Goal: Task Accomplishment & Management: Manage account settings

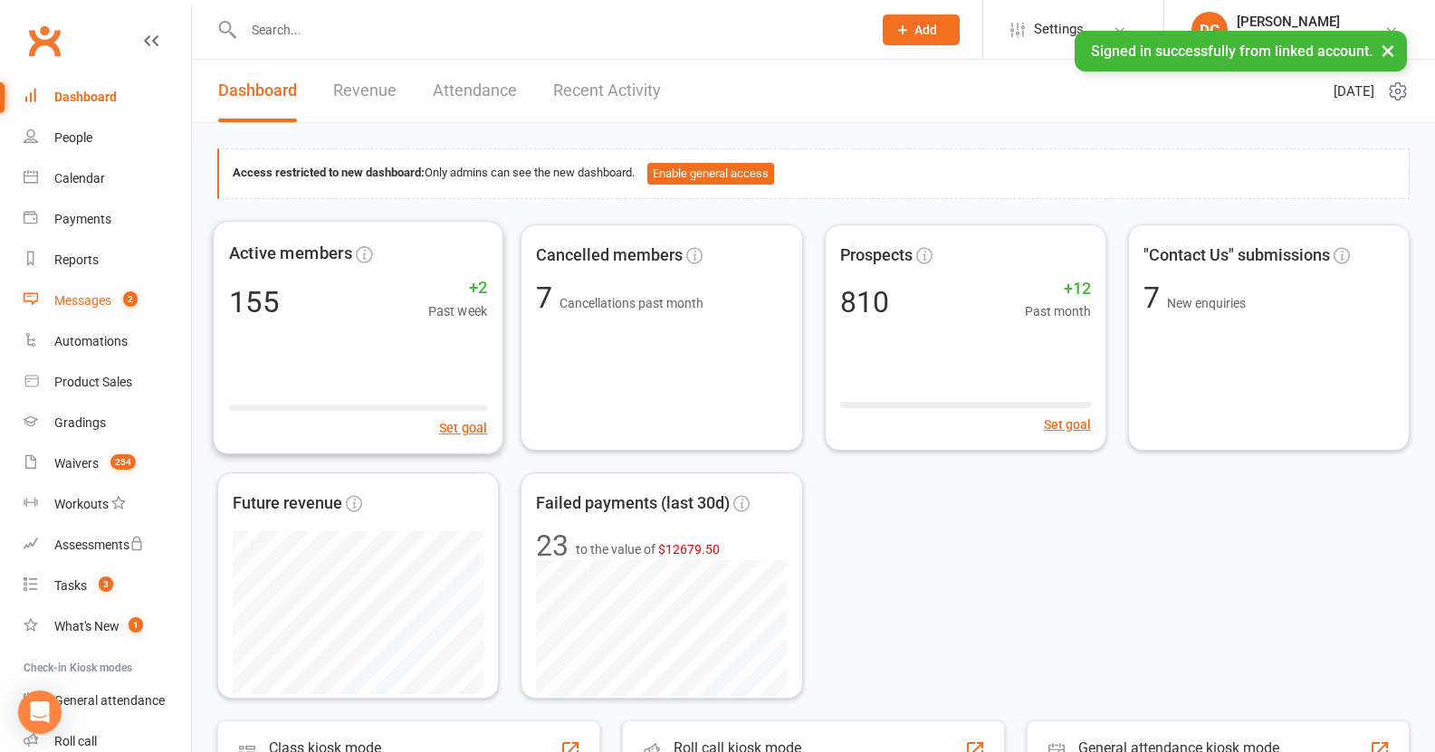
click at [77, 297] on div "Messages" at bounding box center [82, 300] width 57 height 14
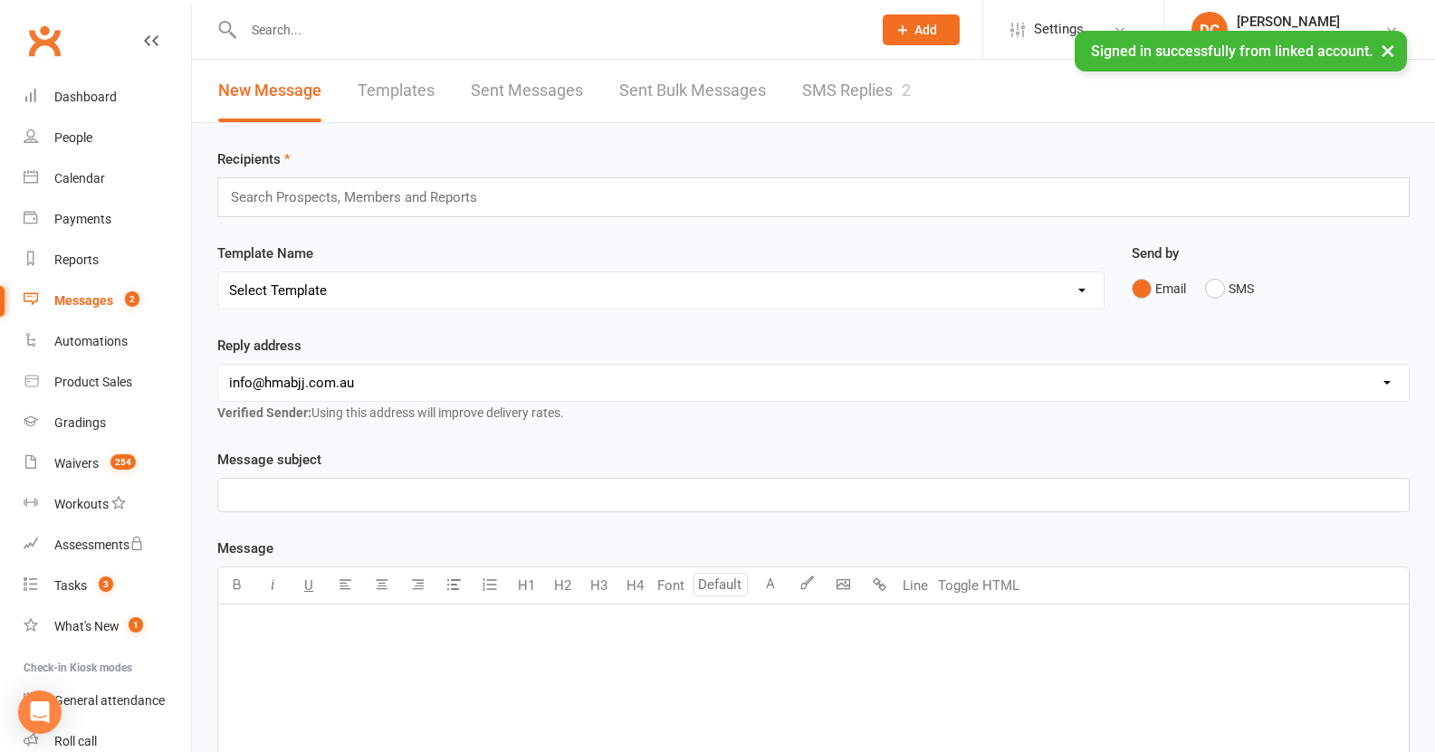
click at [857, 103] on link "SMS Replies 2" at bounding box center [856, 91] width 109 height 62
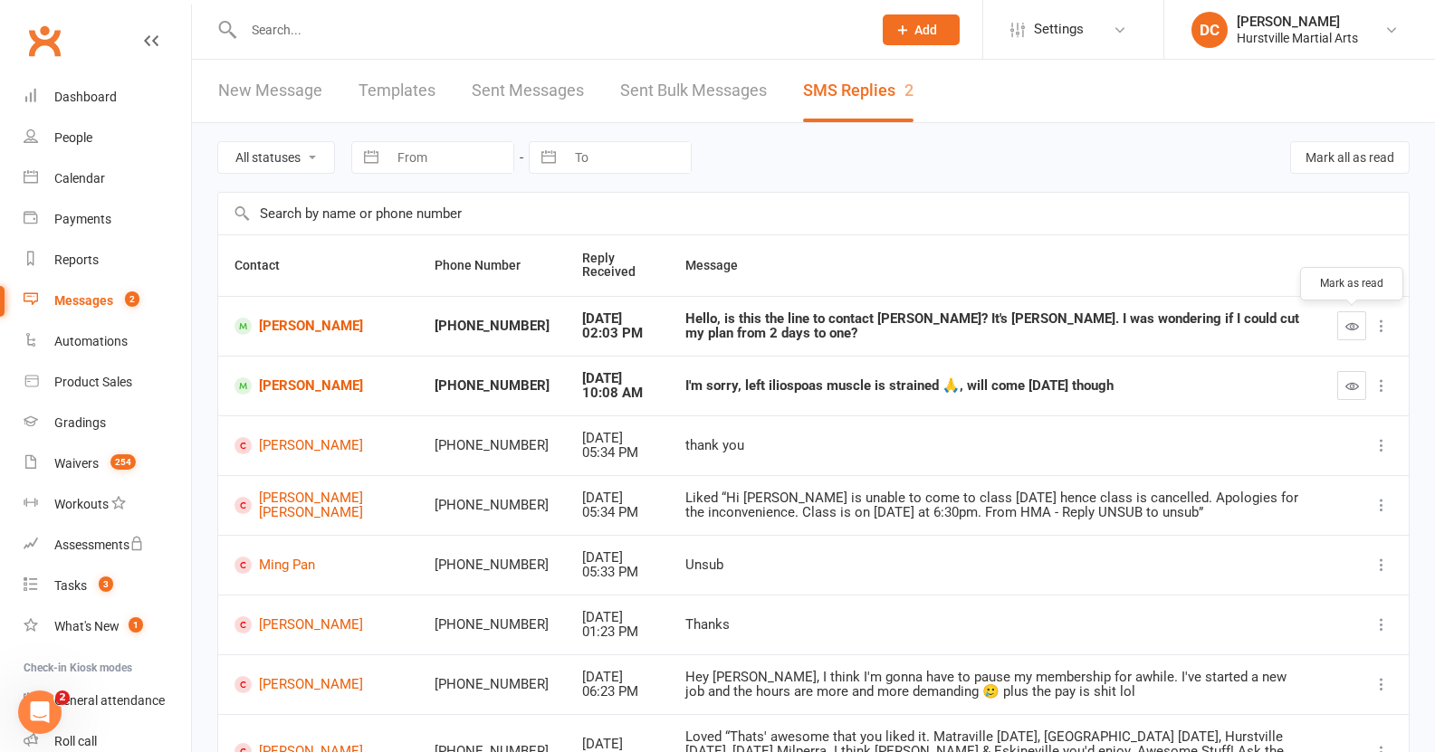
click at [1354, 326] on icon "button" at bounding box center [1352, 327] width 14 height 14
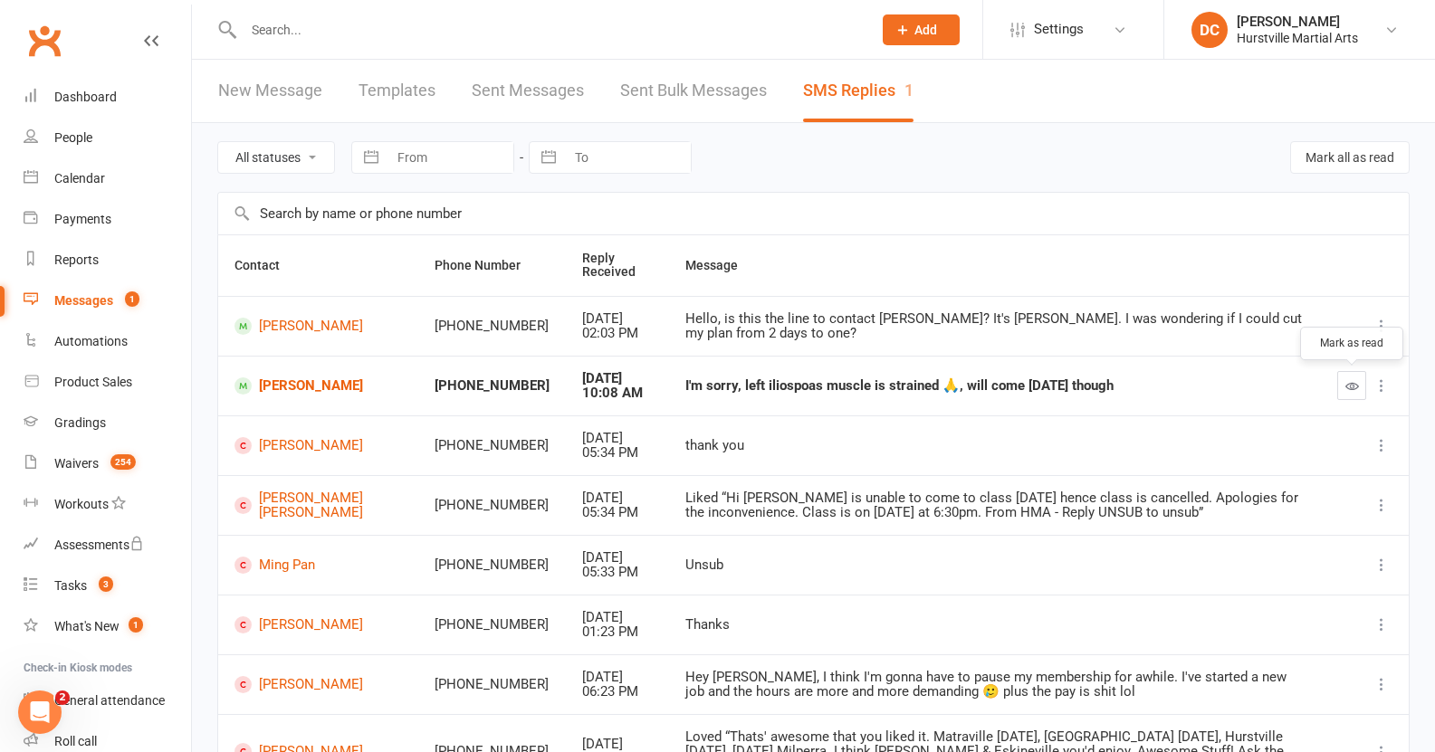
click at [1343, 380] on button "button" at bounding box center [1351, 385] width 29 height 29
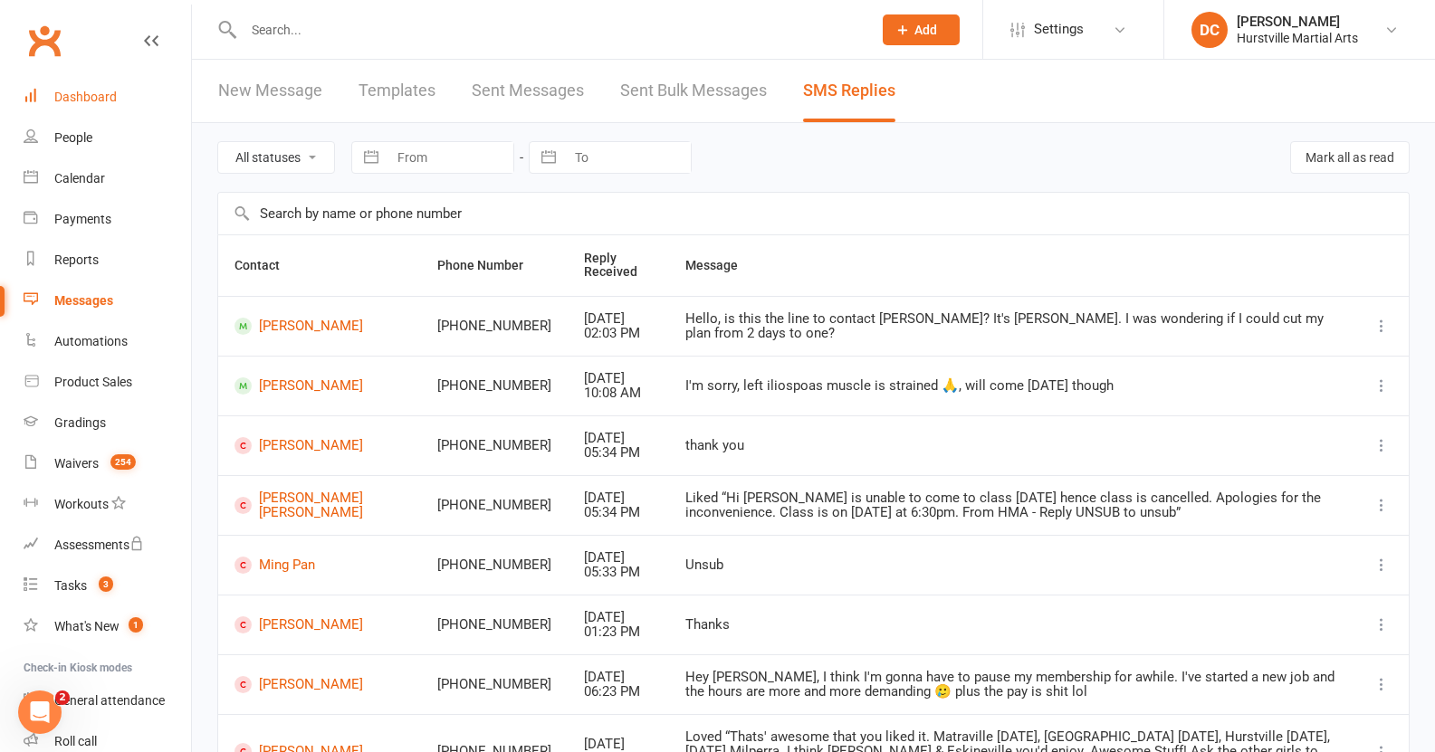
click at [93, 93] on div "Dashboard" at bounding box center [85, 97] width 62 height 14
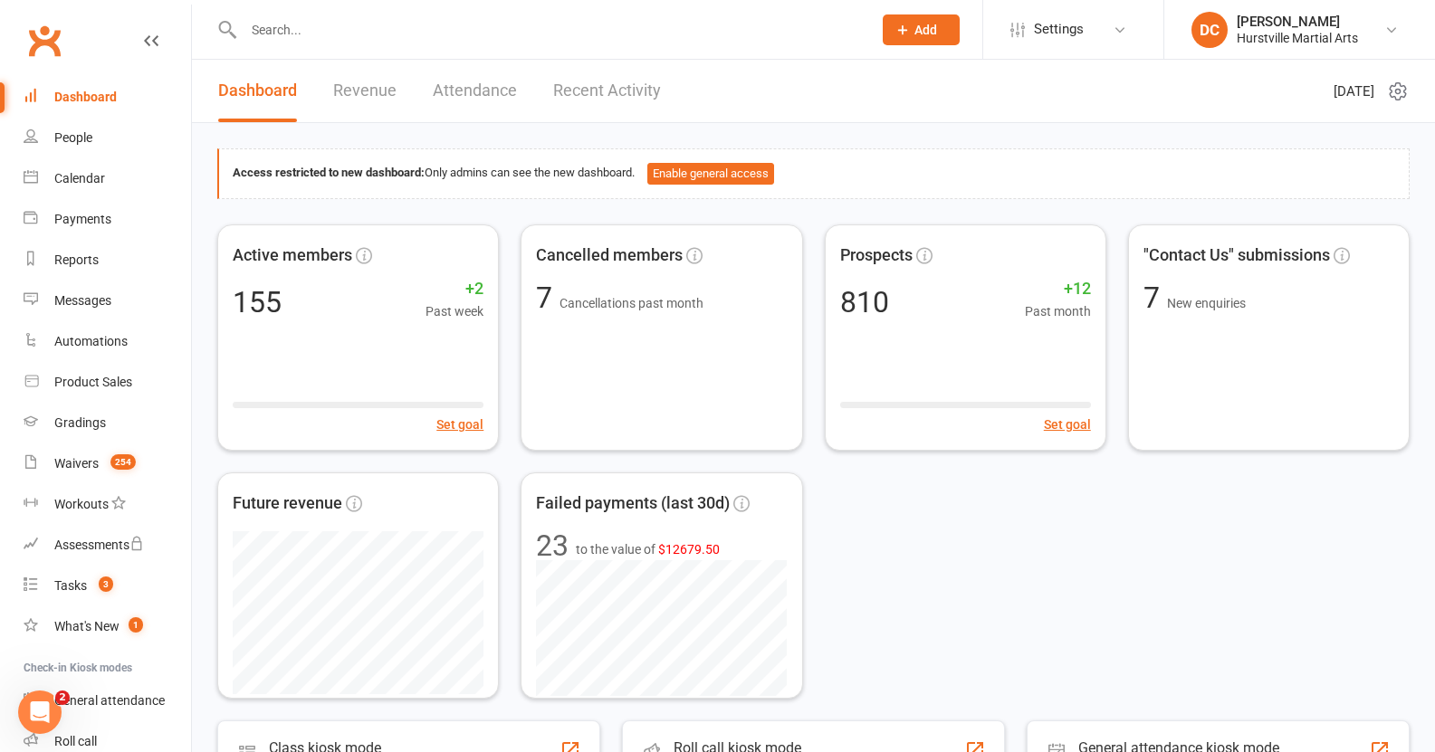
click at [358, 42] on div at bounding box center [538, 29] width 642 height 59
click at [359, 36] on input "text" at bounding box center [548, 29] width 621 height 25
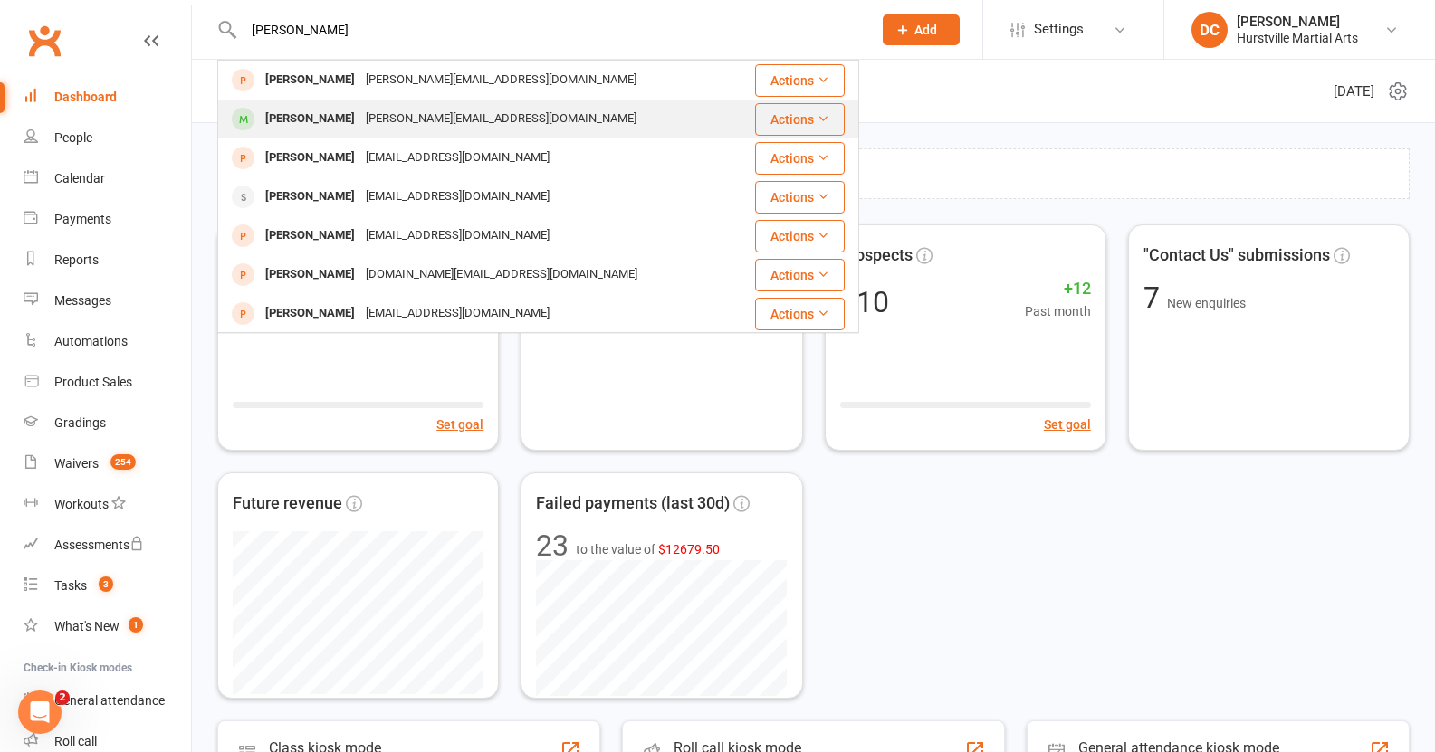
type input "[PERSON_NAME]"
click at [360, 113] on div "[PERSON_NAME][EMAIL_ADDRESS][DOMAIN_NAME]" at bounding box center [501, 119] width 282 height 26
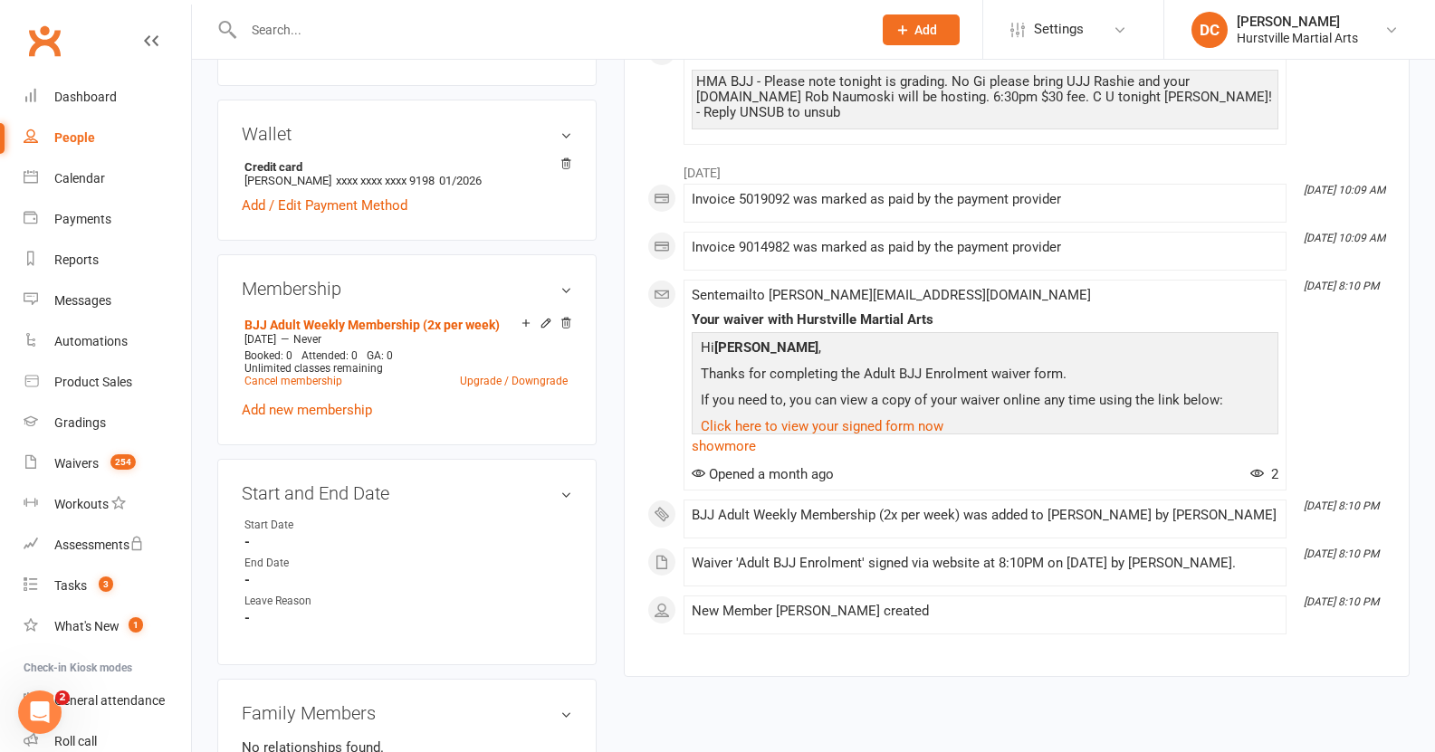
scroll to position [634, 0]
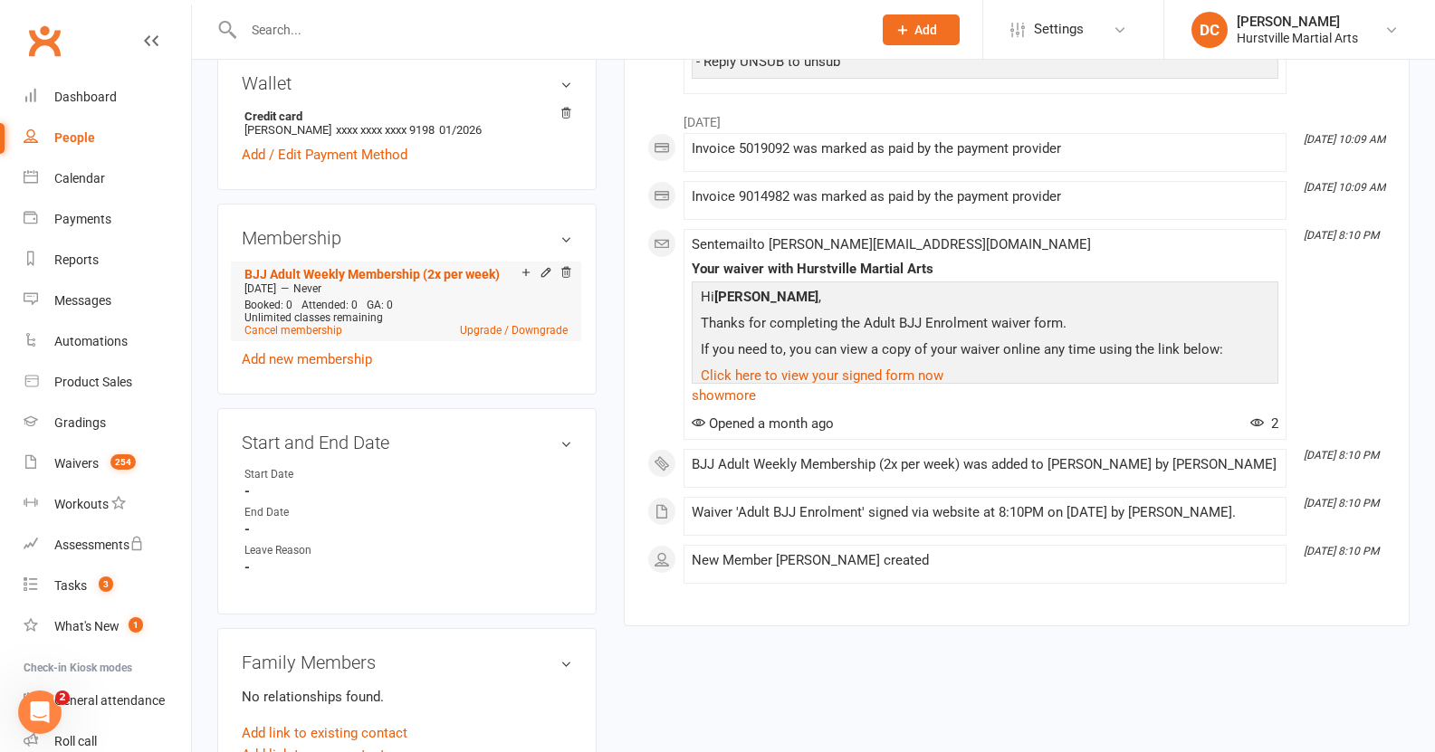
click at [545, 277] on icon at bounding box center [546, 272] width 13 height 13
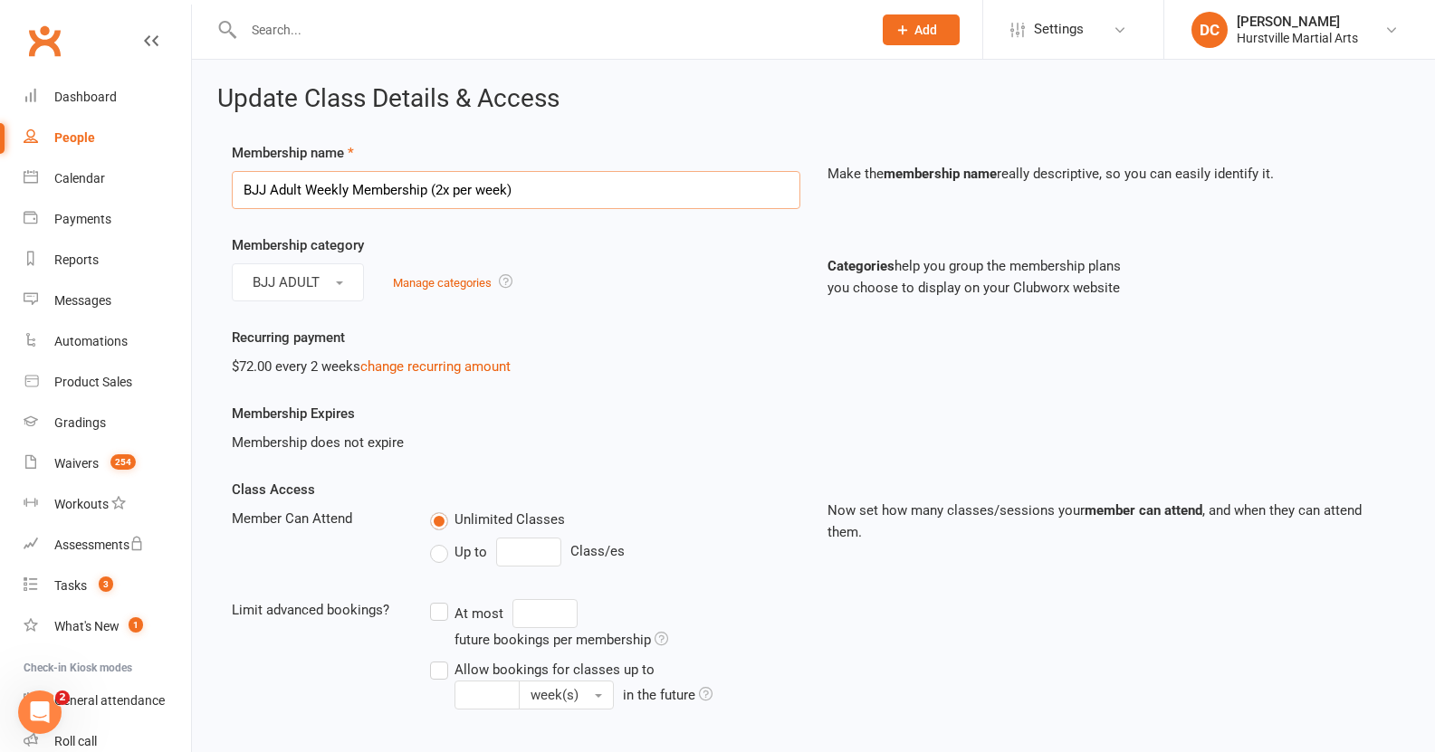
click at [483, 199] on input "BJJ Adult Weekly Membership (2x per week)" at bounding box center [516, 190] width 569 height 38
click at [740, 196] on input "BJJ Adult Weekly Membership (2x per week)" at bounding box center [516, 190] width 569 height 38
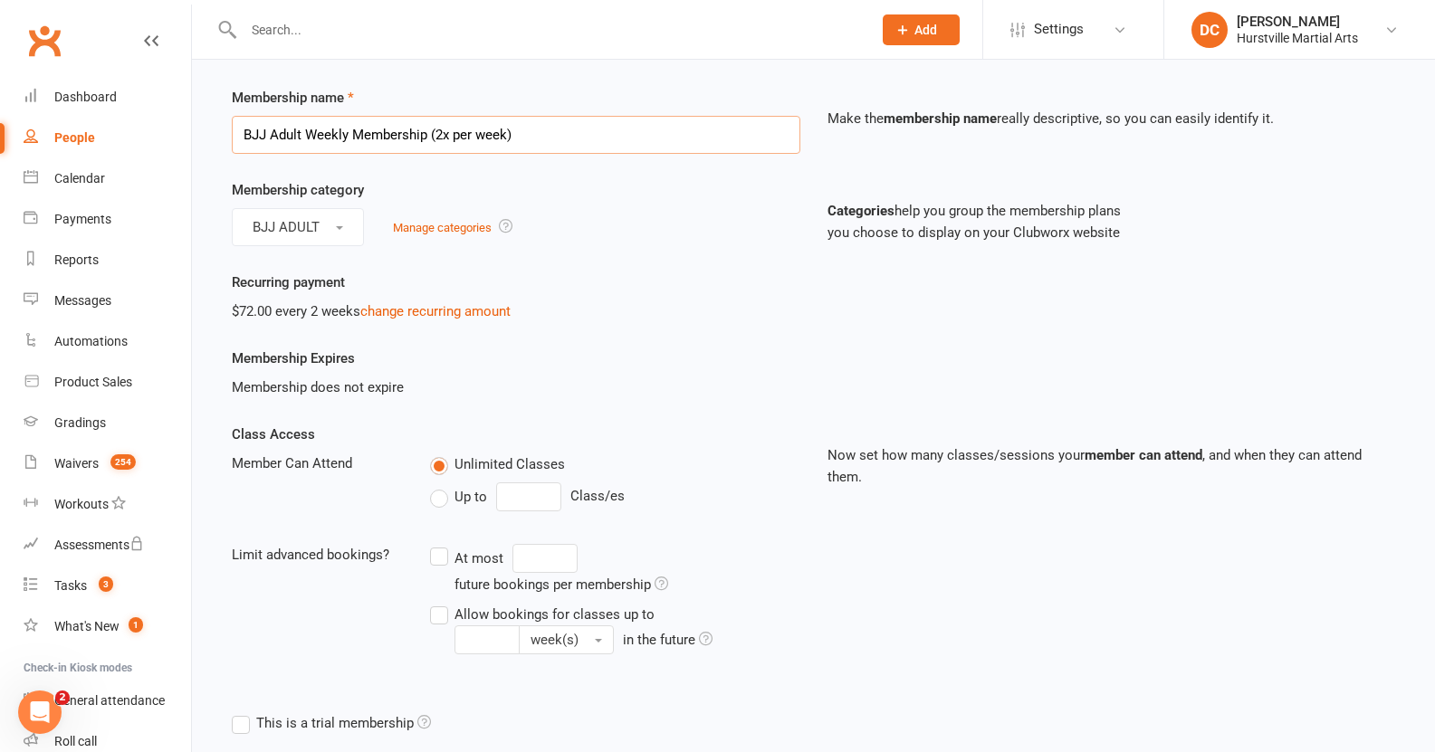
scroll to position [91, 0]
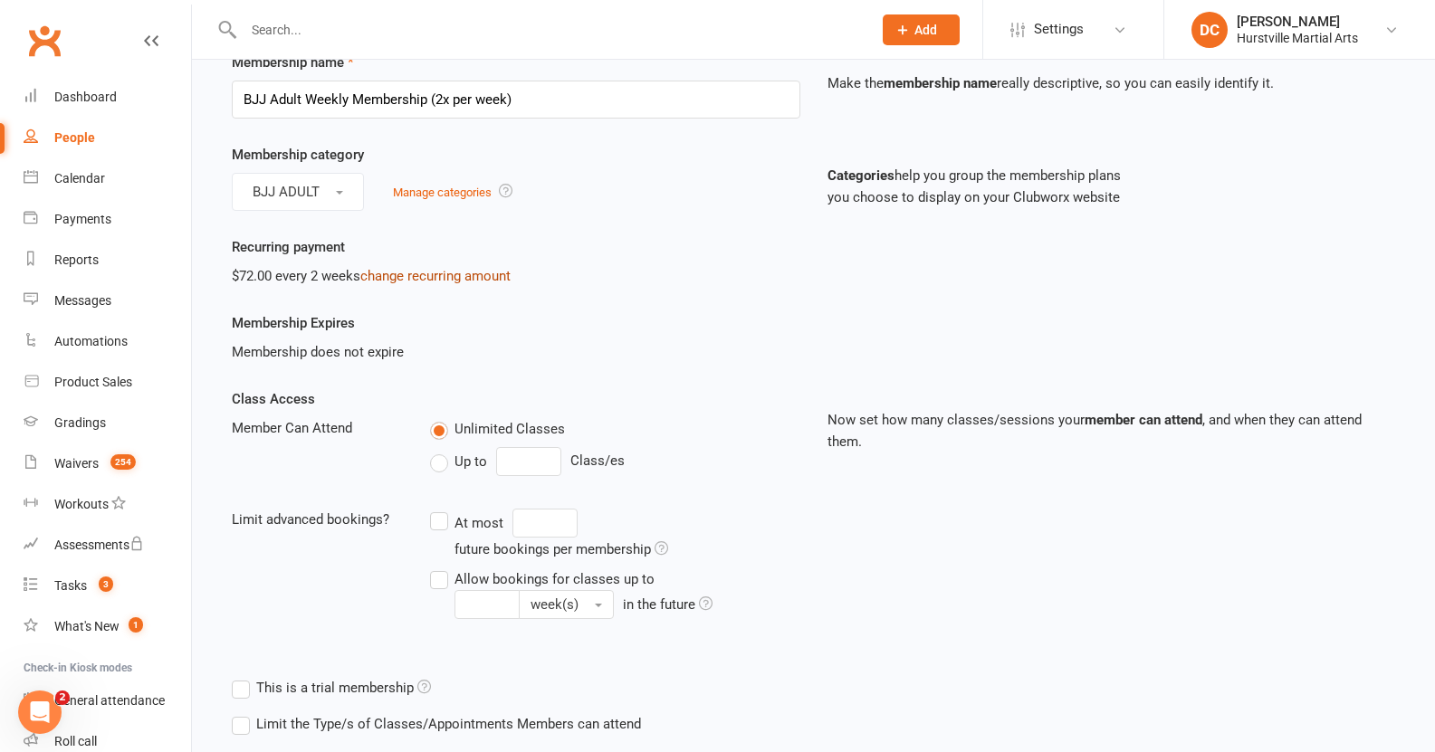
click at [404, 280] on link "change recurring amount" at bounding box center [435, 276] width 150 height 16
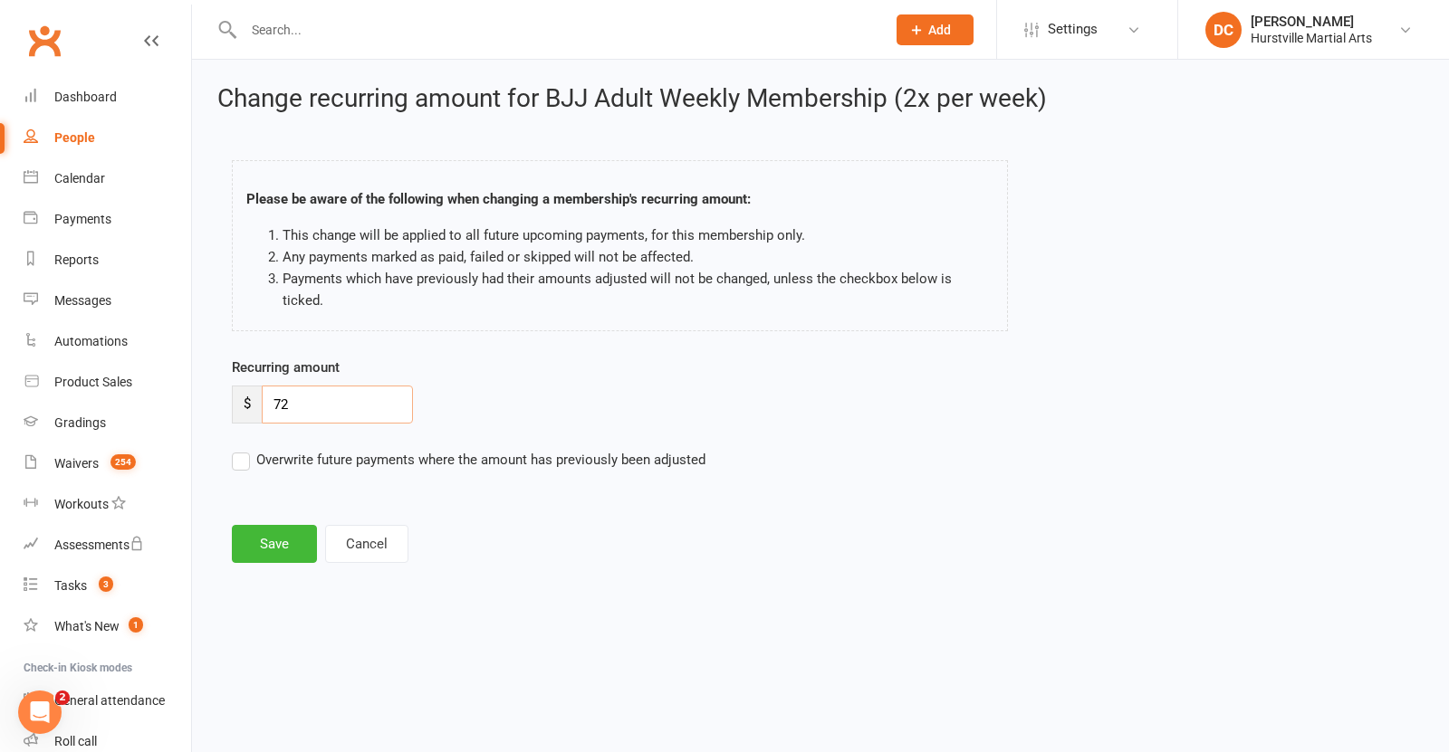
drag, startPoint x: 333, startPoint y: 378, endPoint x: 265, endPoint y: 375, distance: 68.0
click at [243, 386] on div "$ 72" at bounding box center [322, 405] width 181 height 38
type input "50"
click at [272, 525] on button "Save" at bounding box center [274, 544] width 85 height 38
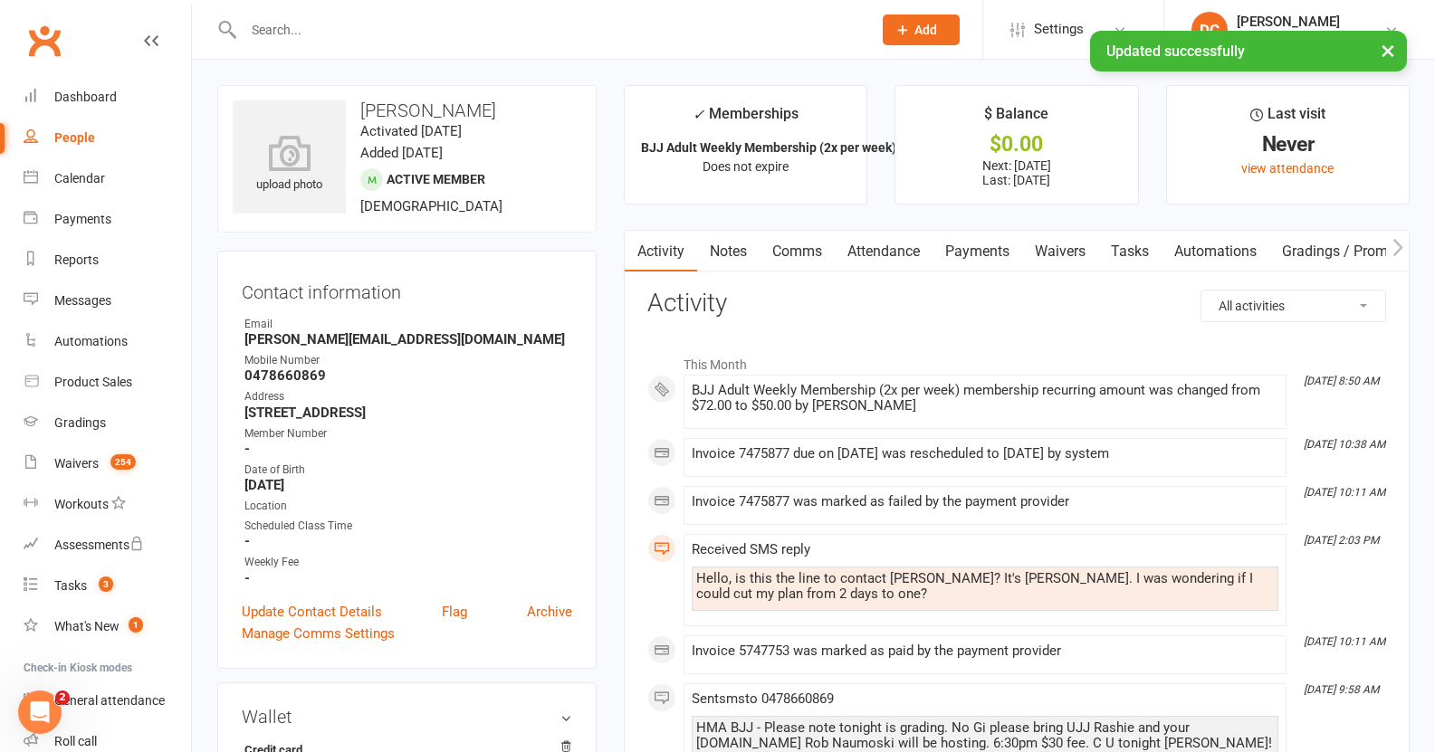
click at [979, 245] on link "Payments" at bounding box center [978, 252] width 90 height 42
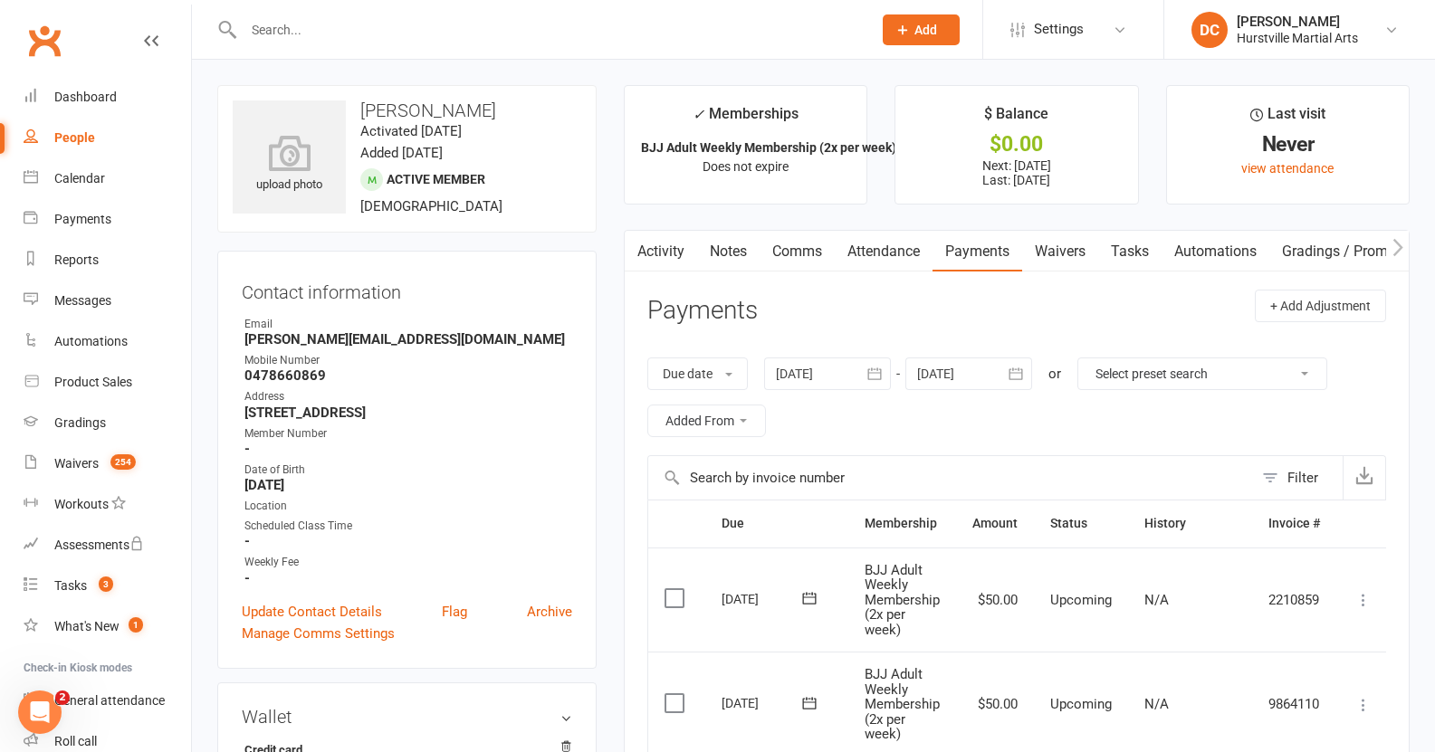
click at [60, 39] on link "Clubworx" at bounding box center [44, 40] width 45 height 45
